Goal: Task Accomplishment & Management: Manage account settings

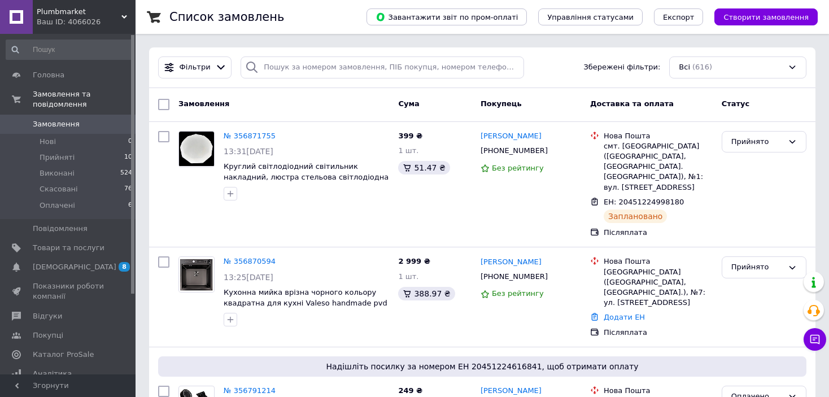
click at [85, 119] on span "Замовлення" at bounding box center [69, 124] width 72 height 10
click at [86, 262] on span "[DEMOGRAPHIC_DATA]" at bounding box center [69, 267] width 72 height 10
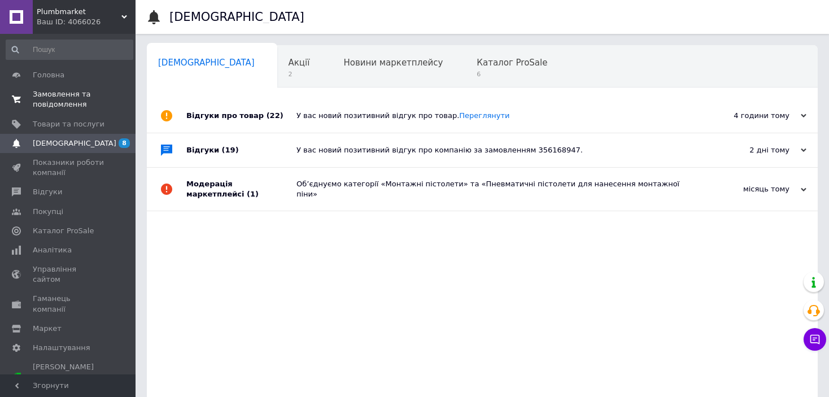
click at [54, 101] on span "Замовлення та повідомлення" at bounding box center [69, 99] width 72 height 20
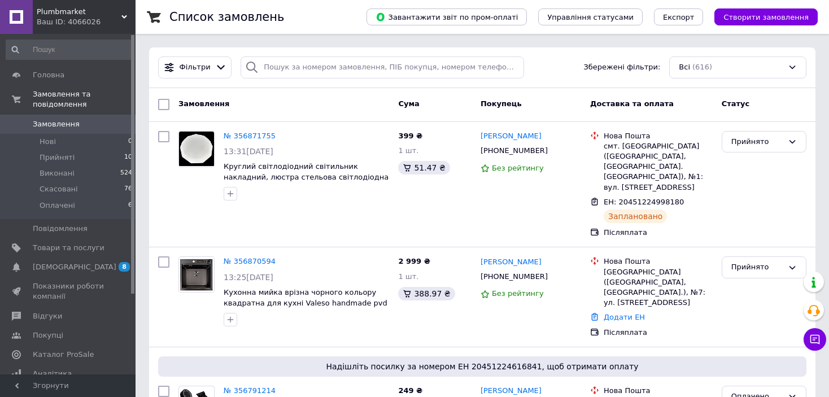
click at [56, 119] on span "Замовлення" at bounding box center [56, 124] width 47 height 10
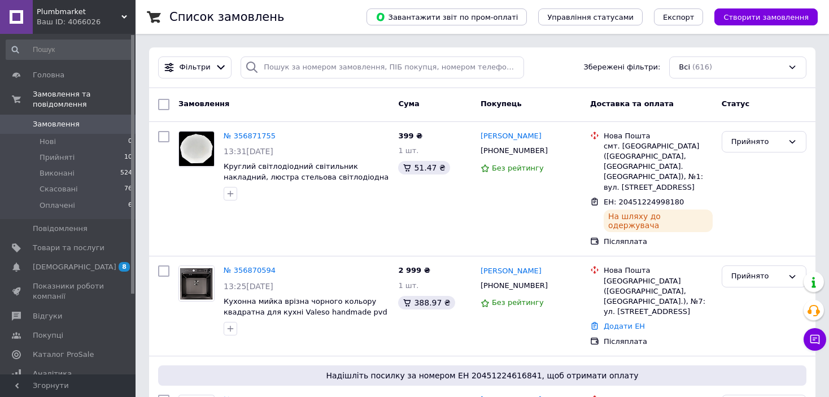
click at [66, 119] on span "Замовлення" at bounding box center [56, 124] width 47 height 10
click at [69, 119] on span "Замовлення" at bounding box center [56, 124] width 47 height 10
click at [82, 120] on link "Замовлення 0" at bounding box center [69, 124] width 139 height 19
click at [72, 119] on span "Замовлення" at bounding box center [56, 124] width 47 height 10
